Goal: Task Accomplishment & Management: Manage account settings

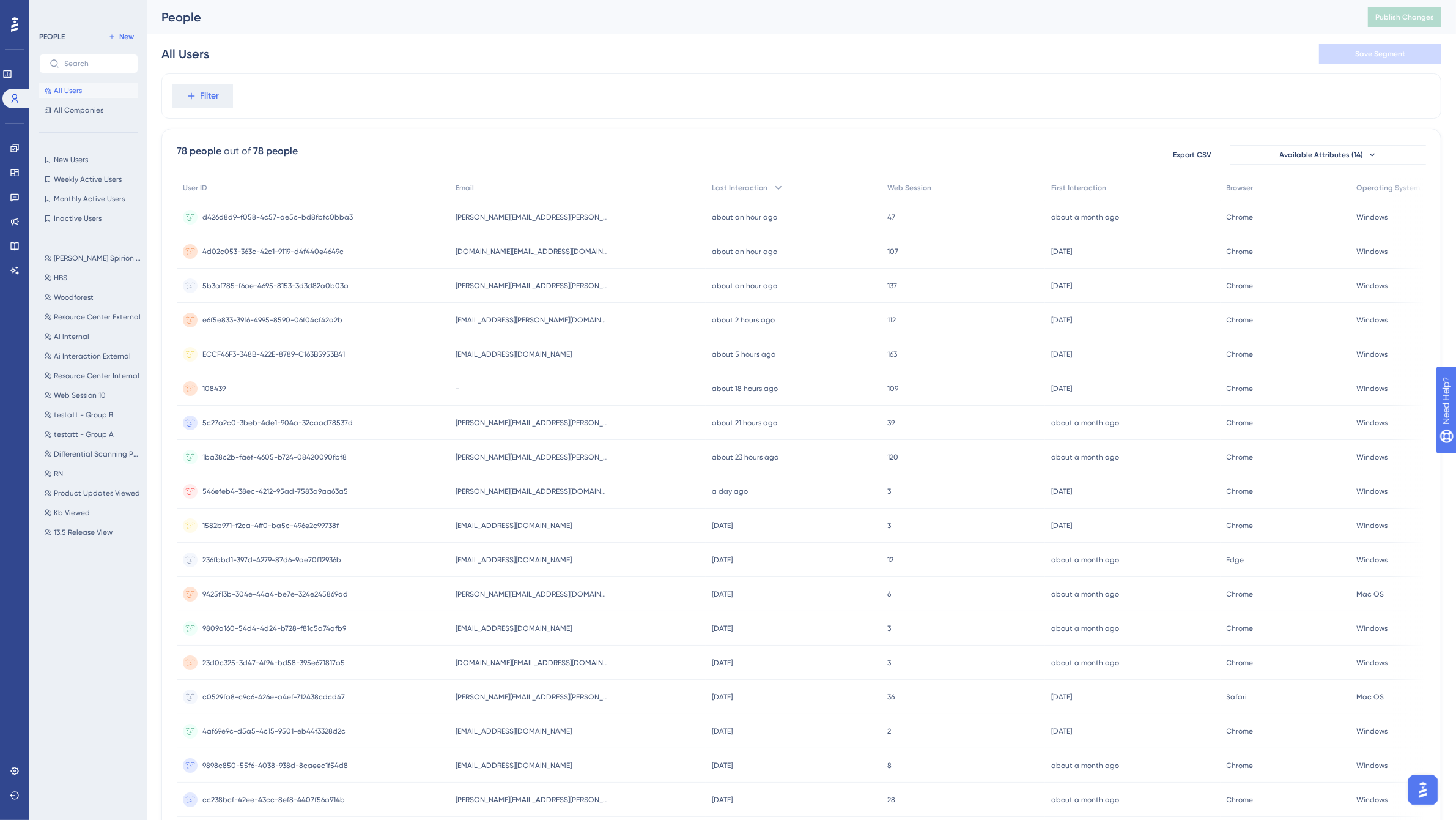
click at [991, 77] on div "Filter" at bounding box center [801, 96] width 1280 height 46
click at [560, 218] on div "[EMAIL_ADDRESS][PERSON_NAME][DOMAIN_NAME] [PERSON_NAME][DOMAIN_NAME][EMAIL_ADDR…" at bounding box center [577, 216] width 256 height 35
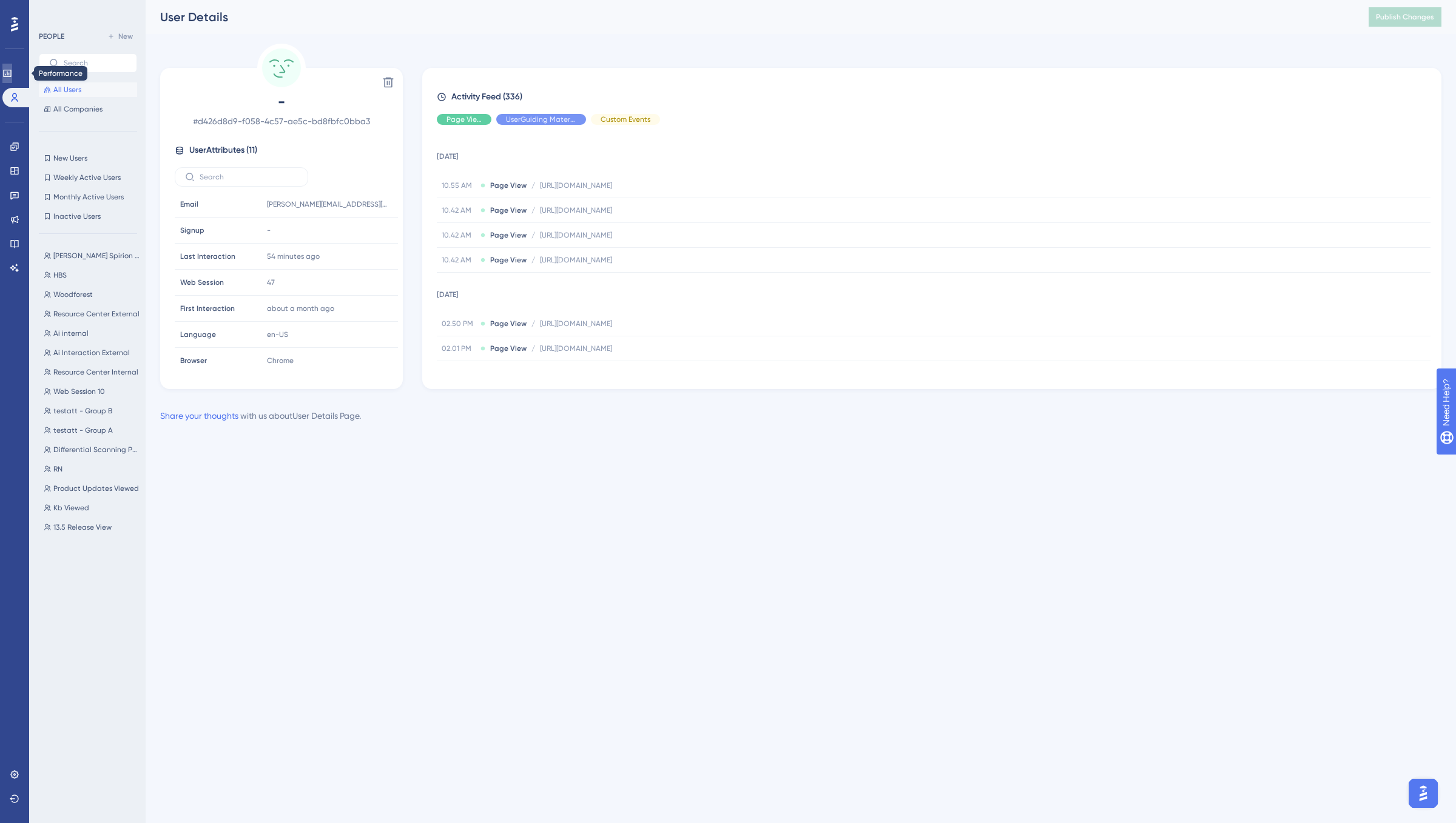
drag, startPoint x: 17, startPoint y: 66, endPoint x: 19, endPoint y: 73, distance: 7.3
click at [12, 66] on link at bounding box center [7, 73] width 9 height 19
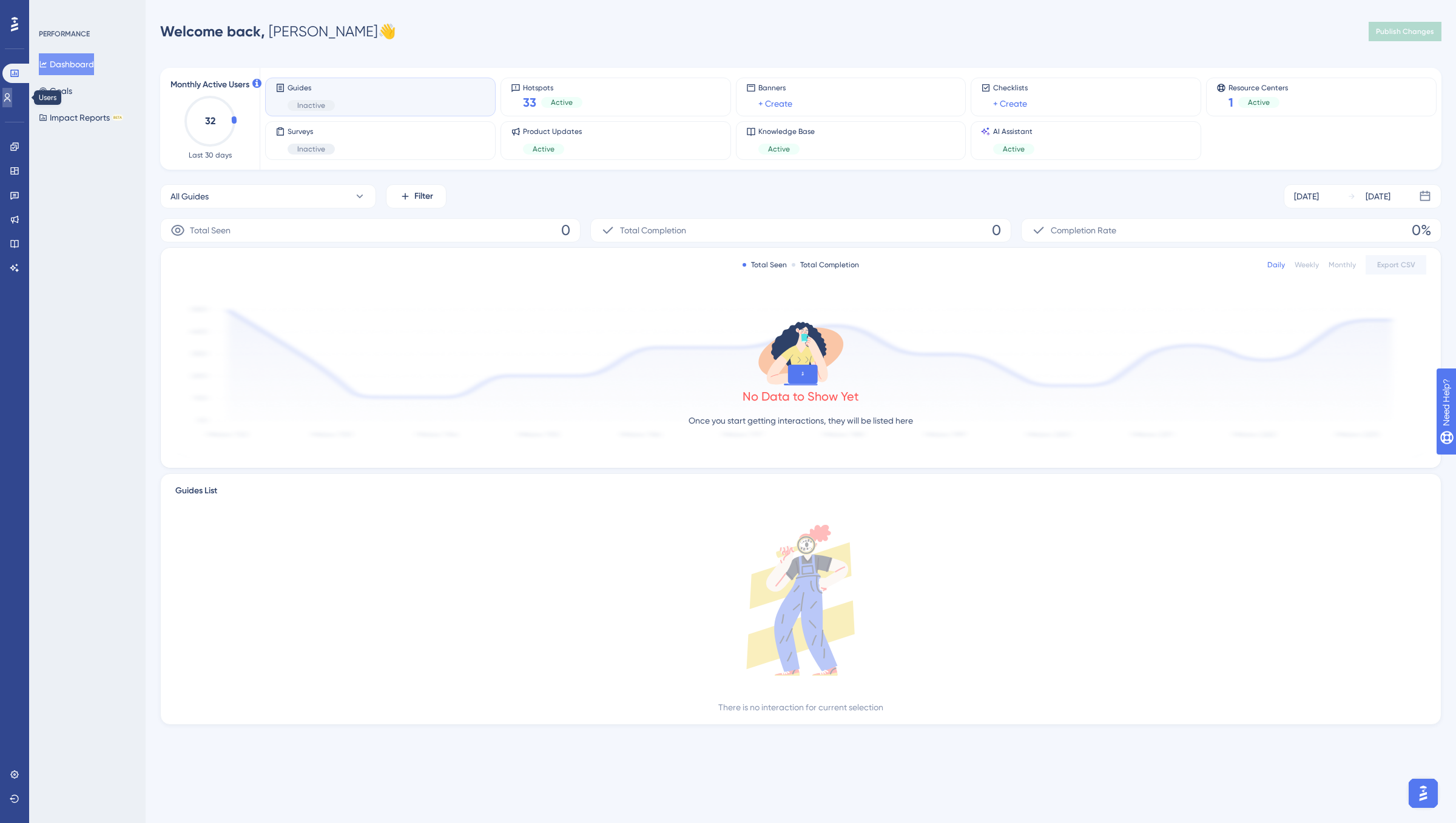
click at [12, 92] on icon at bounding box center [7, 97] width 9 height 9
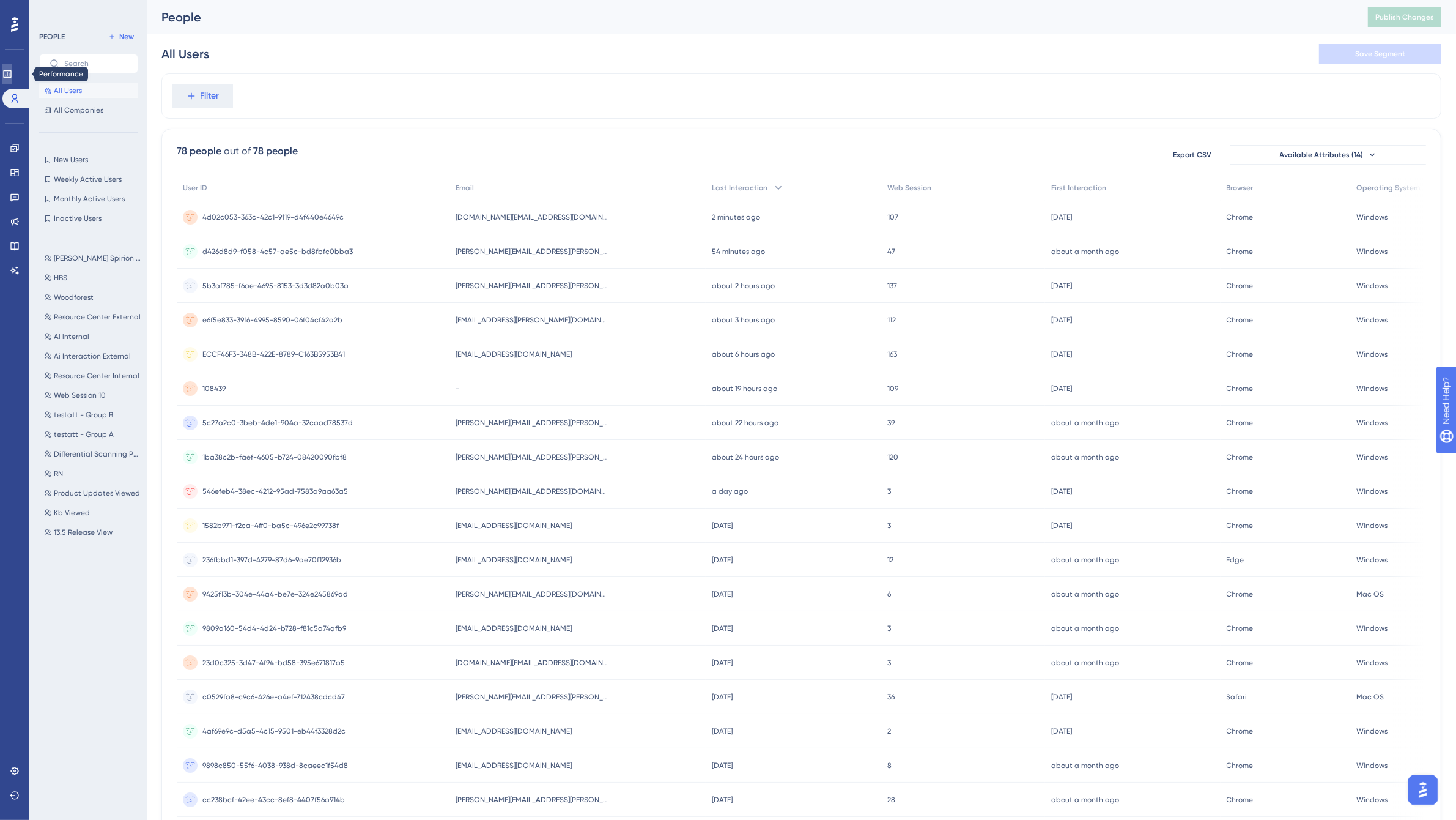
click at [9, 79] on link at bounding box center [7, 74] width 9 height 20
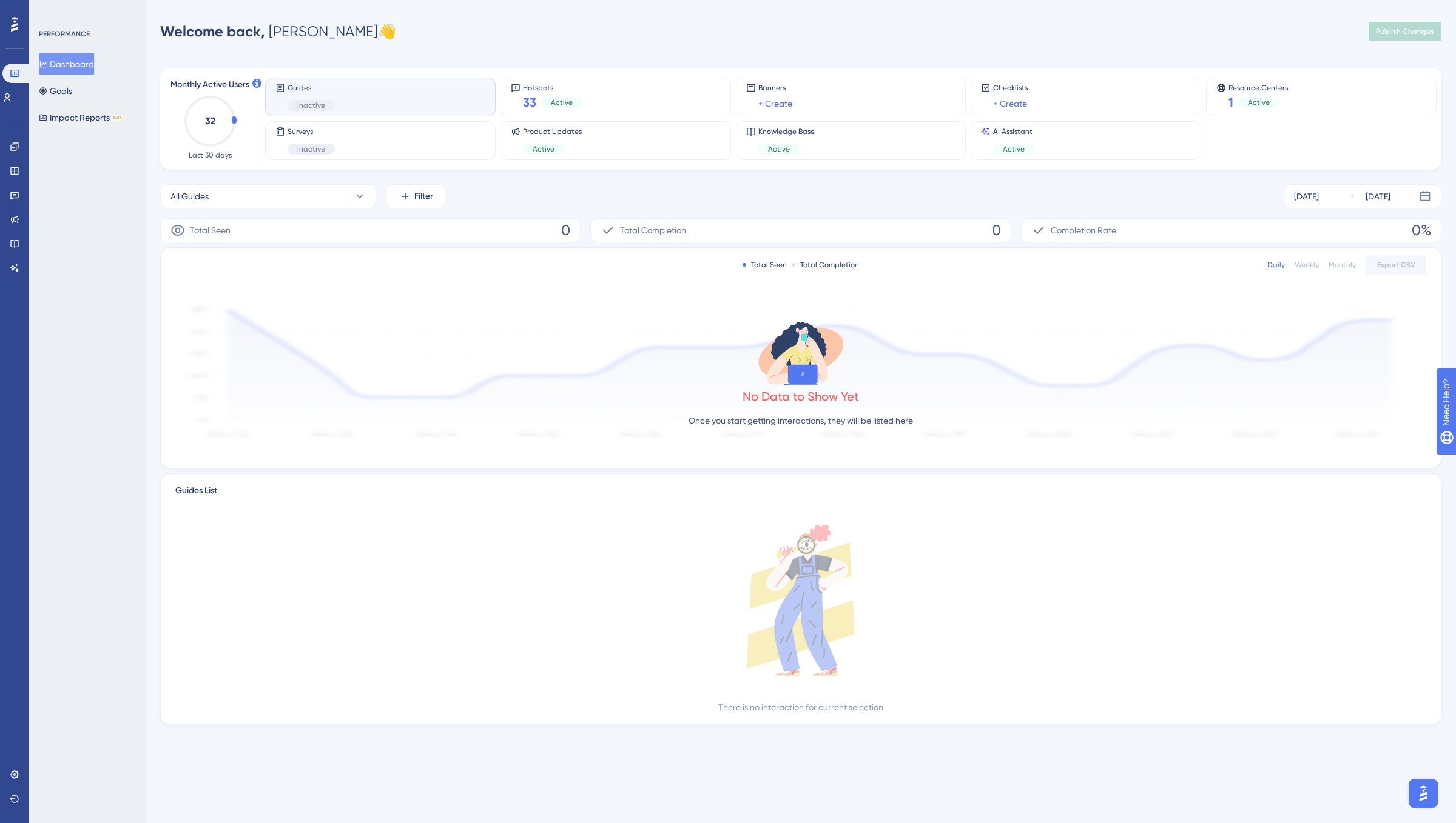
click at [678, 26] on div "Welcome back, [PERSON_NAME] 👋 Publish Changes" at bounding box center [800, 31] width 1281 height 24
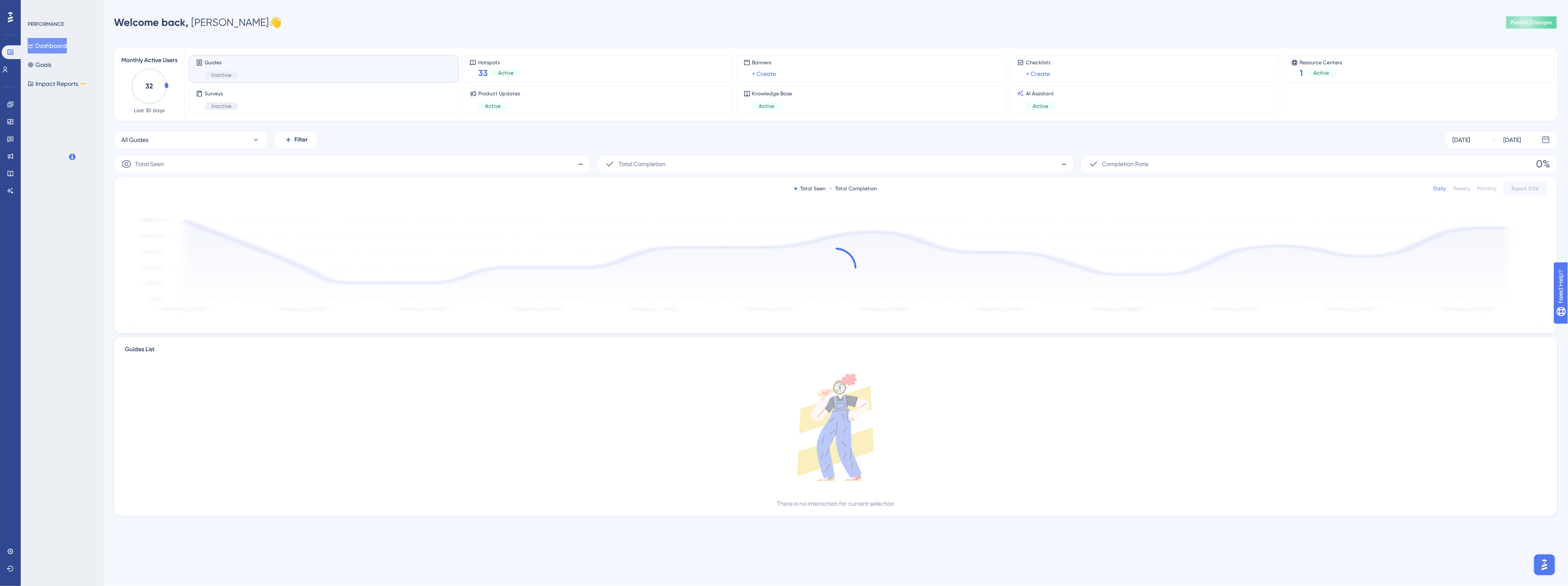
click at [1028, 18] on button "Publish Changes" at bounding box center [1532, 22] width 52 height 14
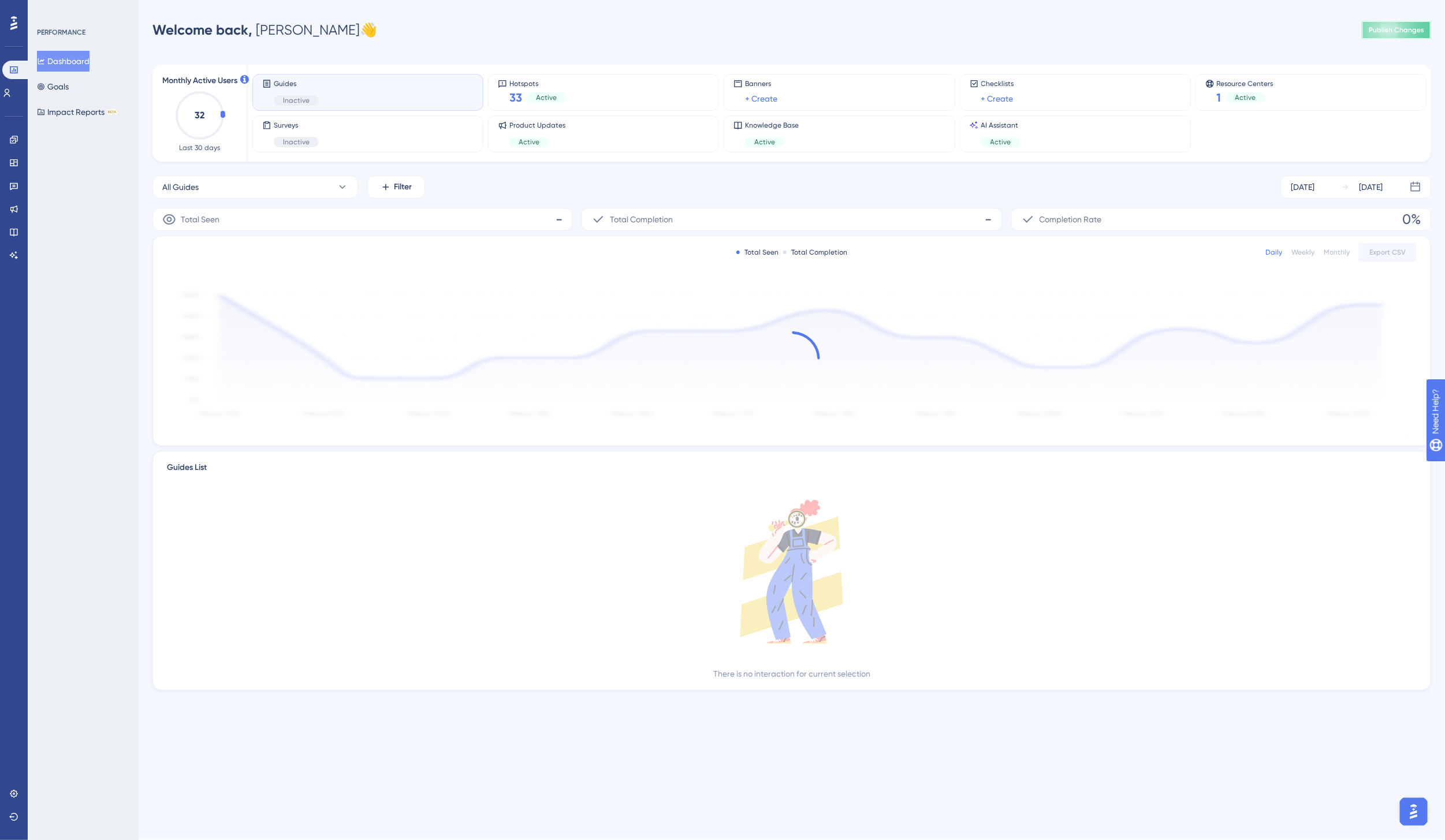
click at [1375, 29] on span "Publish Changes" at bounding box center [1396, 30] width 55 height 9
click at [12, 210] on icon at bounding box center [14, 209] width 8 height 8
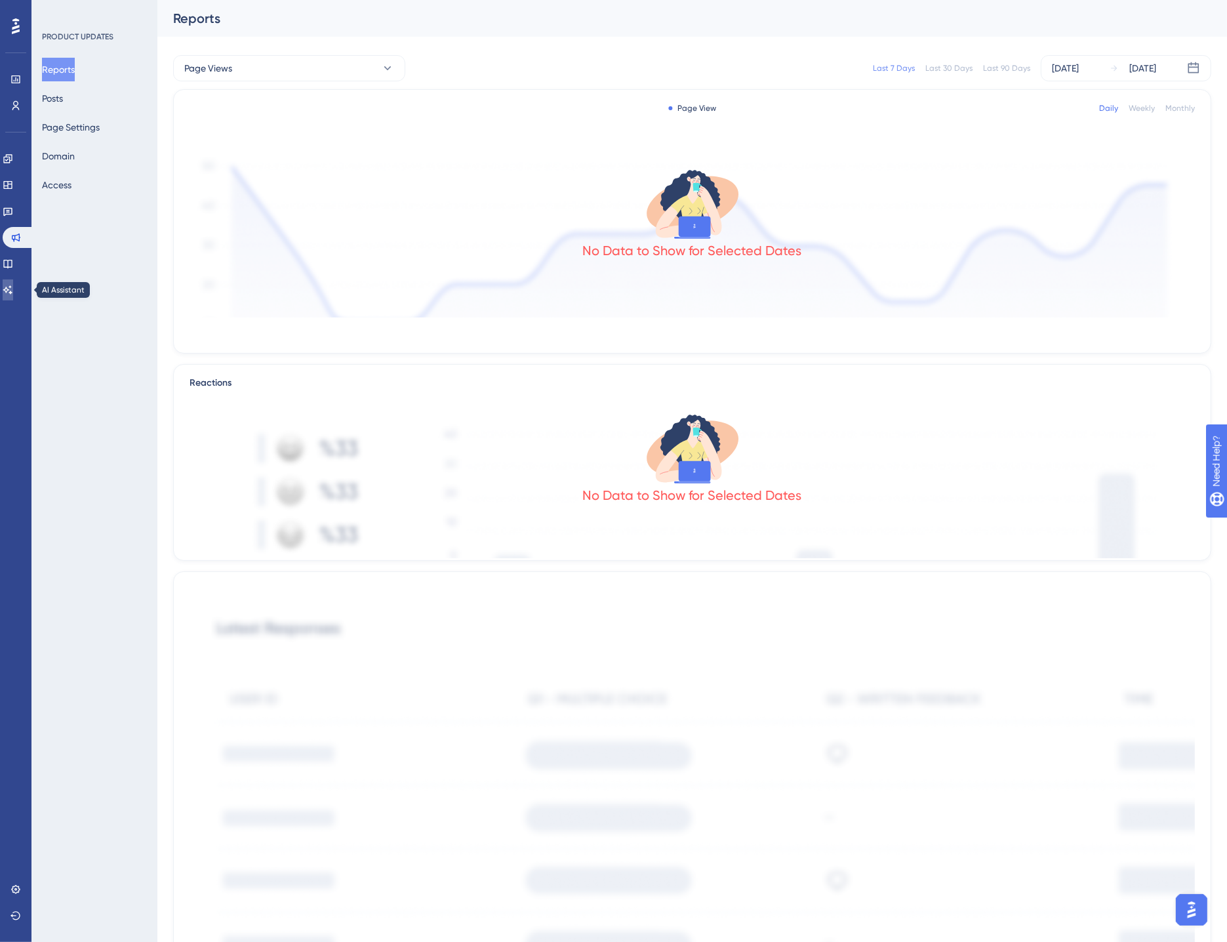
click at [13, 286] on icon at bounding box center [8, 290] width 10 height 10
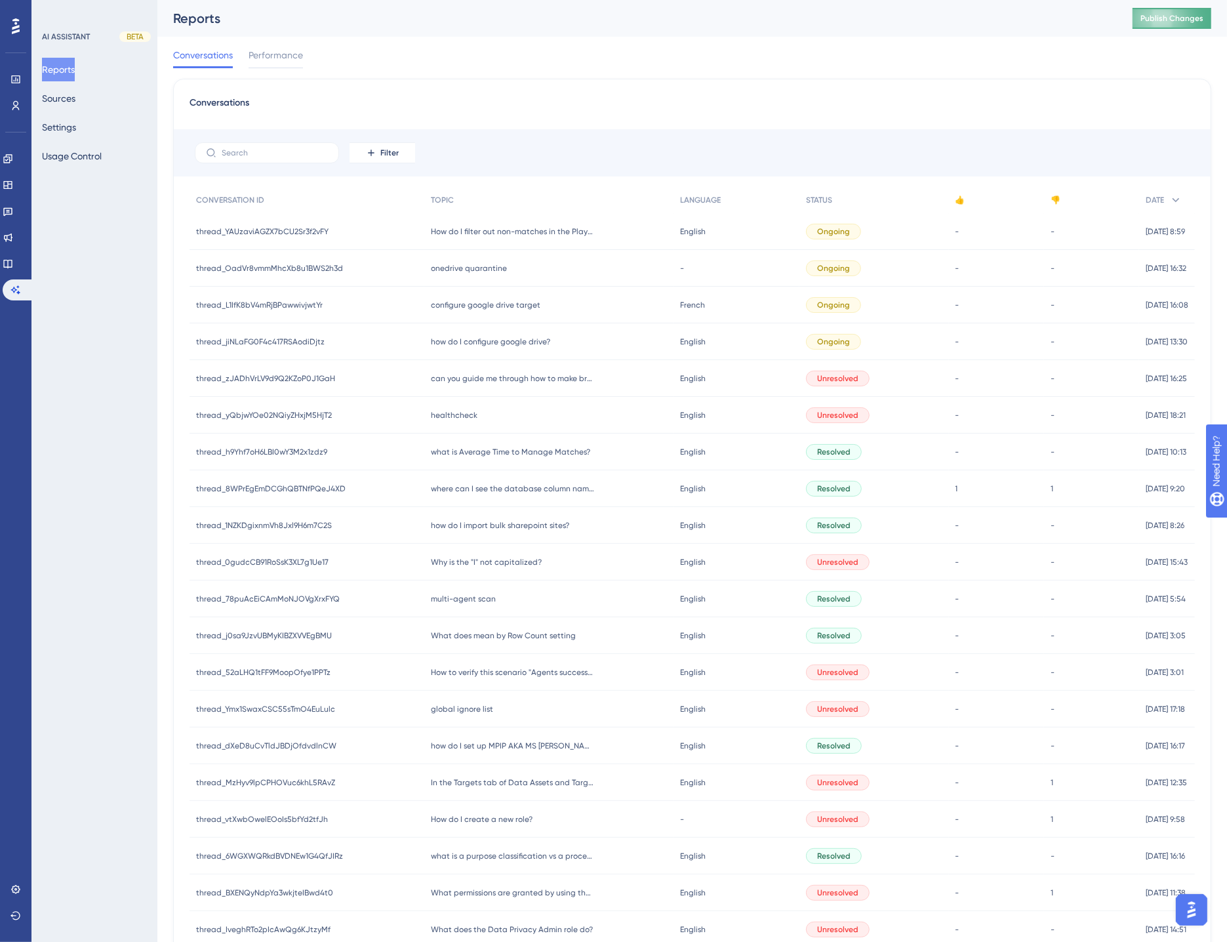
click at [1186, 17] on span "Publish Changes" at bounding box center [1171, 18] width 63 height 10
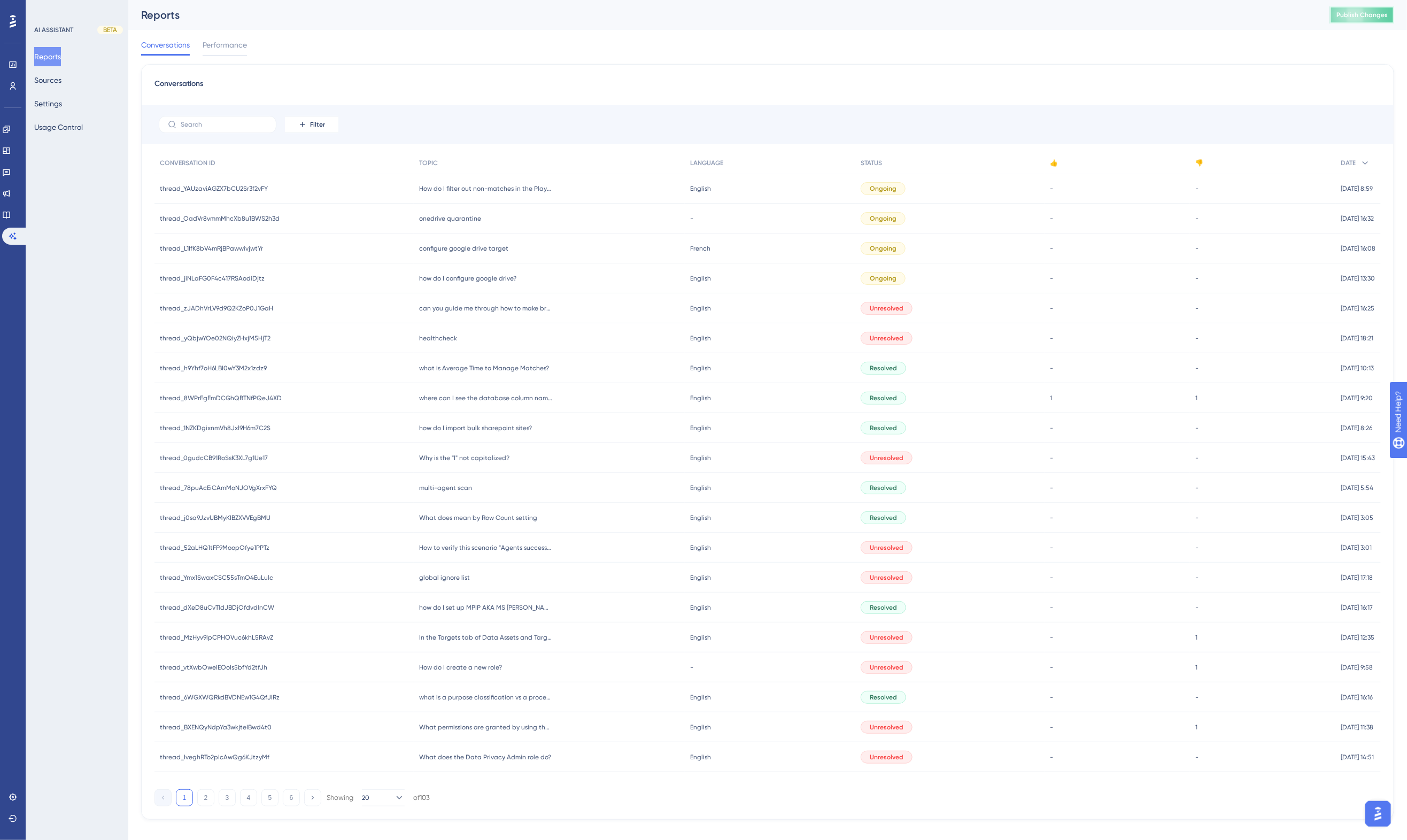
click at [1272, 17] on span "Publish Changes" at bounding box center [1361, 15] width 51 height 8
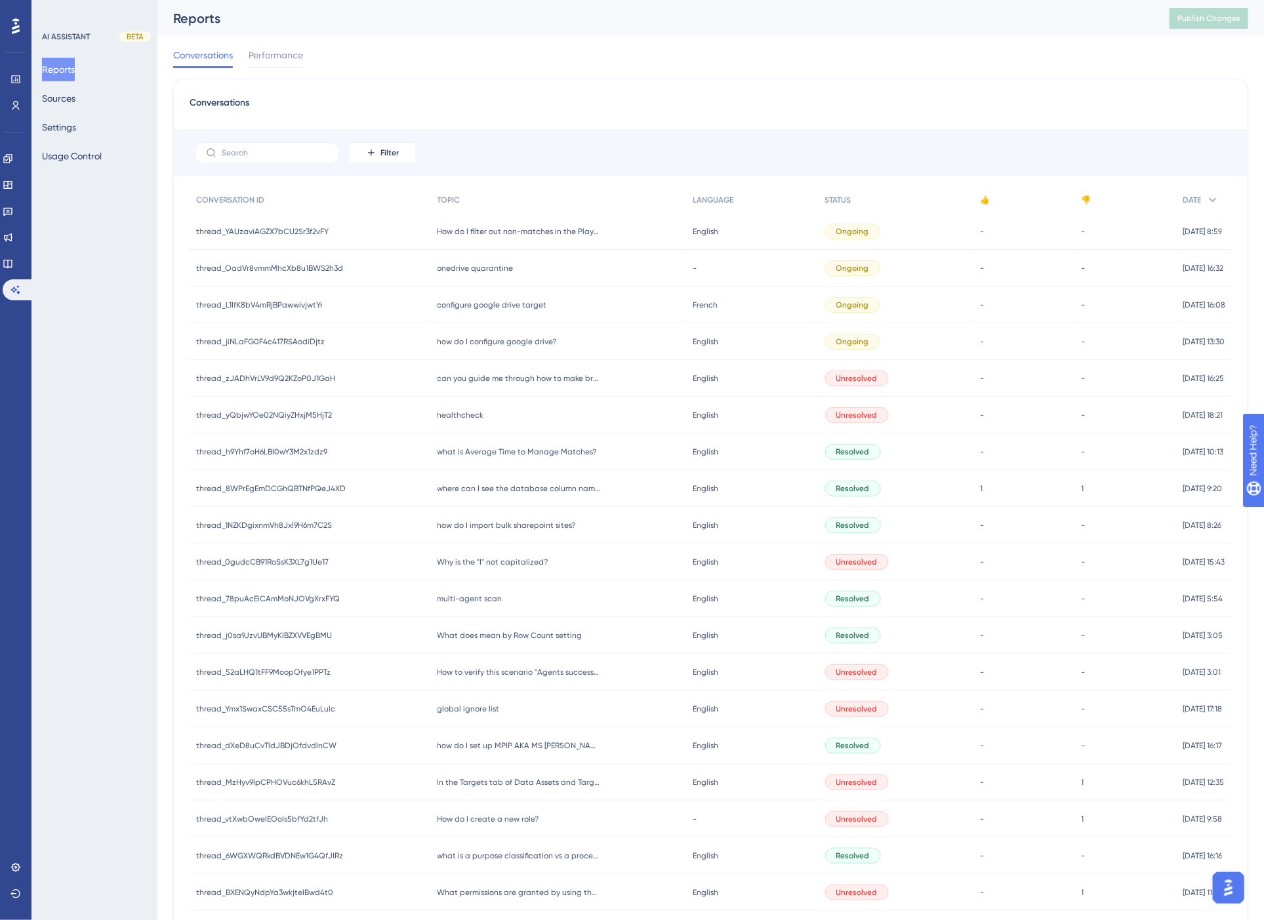
click at [705, 13] on div "Reports" at bounding box center [654, 18] width 963 height 18
